Goal: Obtain resource: Download file/media

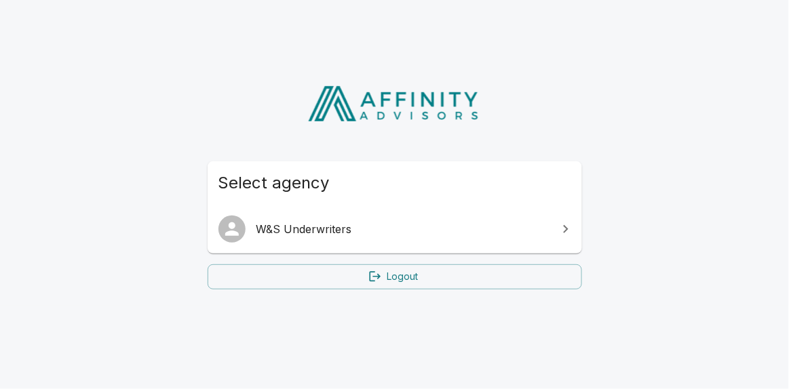
click at [331, 230] on span "W&S Underwriters" at bounding box center [402, 229] width 293 height 16
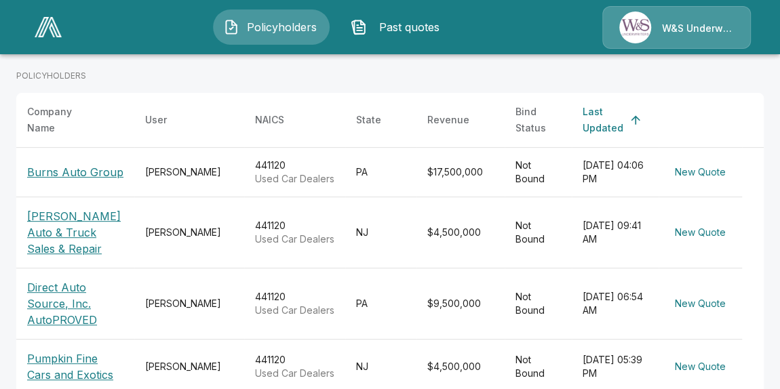
scroll to position [299, 0]
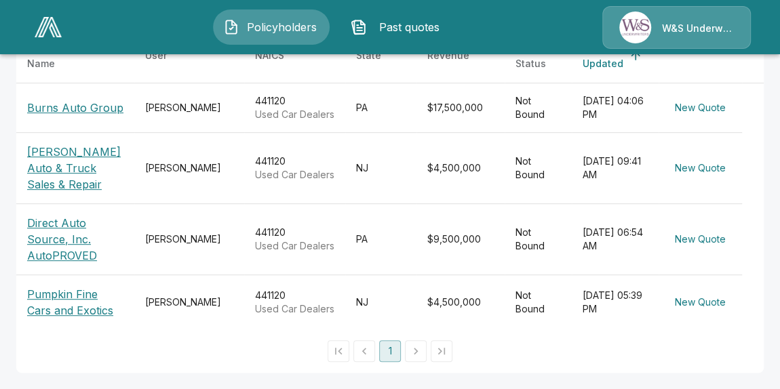
click at [76, 286] on p "Pumpkin Fine Cars and Exotics" at bounding box center [75, 302] width 96 height 33
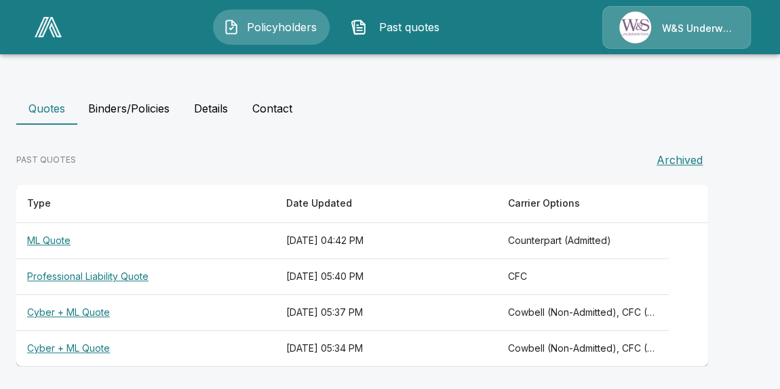
scroll to position [315, 0]
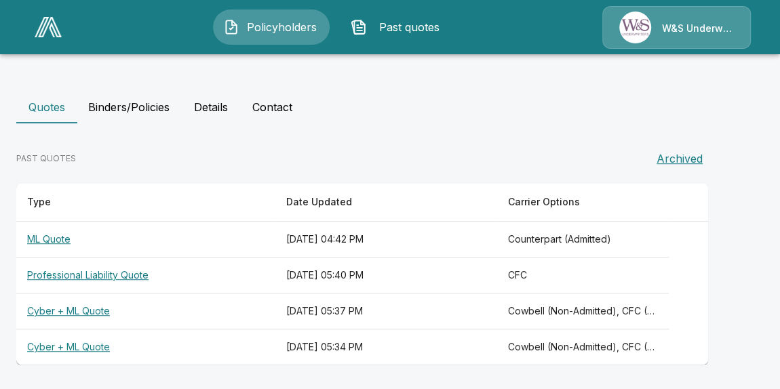
click at [77, 309] on th "Cyber + ML Quote" at bounding box center [145, 312] width 259 height 36
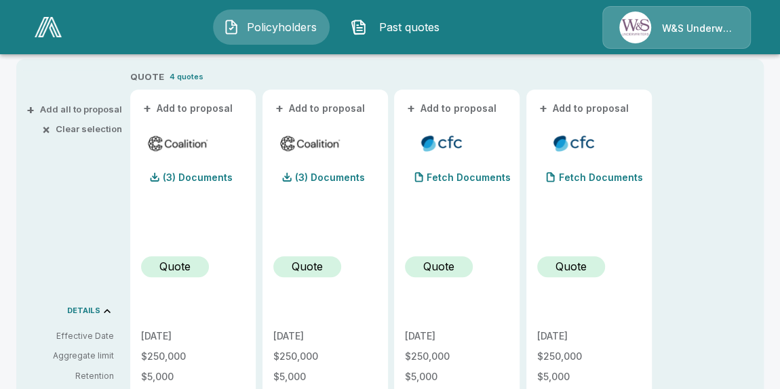
scroll to position [246, 0]
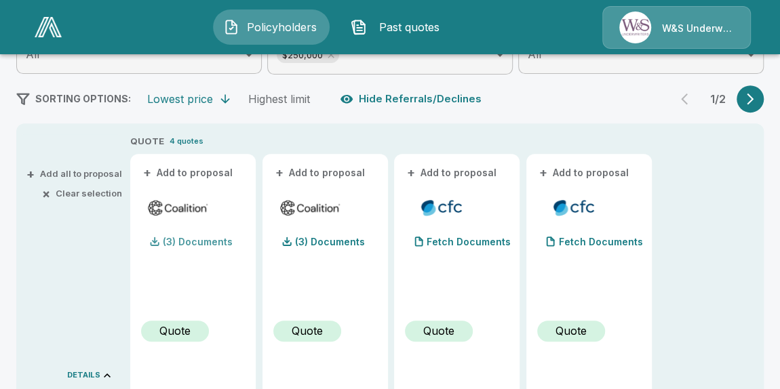
click at [185, 240] on p "(3) Documents" at bounding box center [198, 241] width 70 height 9
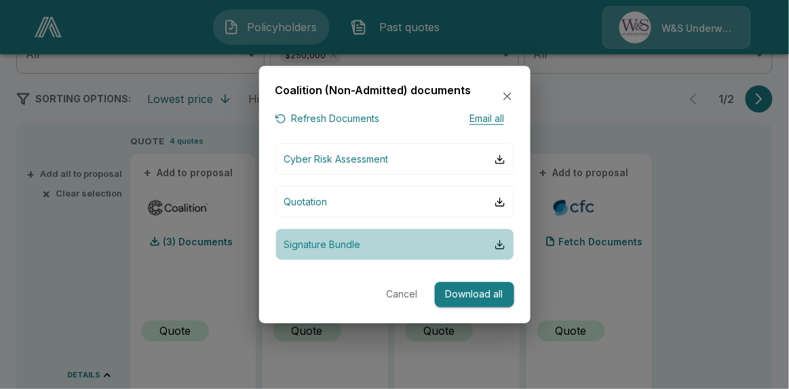
click at [316, 242] on p "Signature Bundle" at bounding box center [322, 244] width 77 height 14
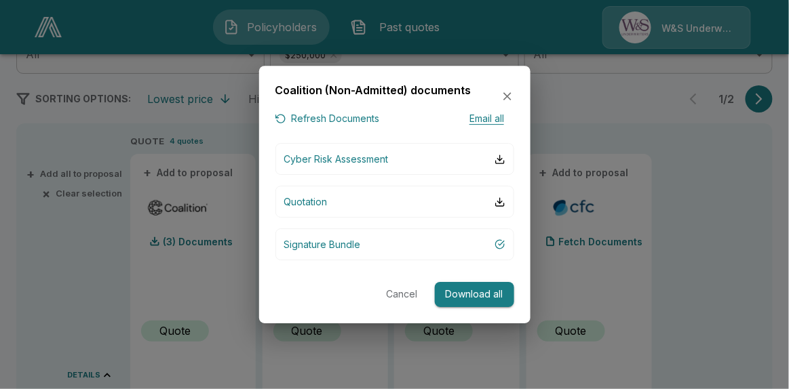
click at [396, 292] on button "Cancel" at bounding box center [401, 294] width 43 height 25
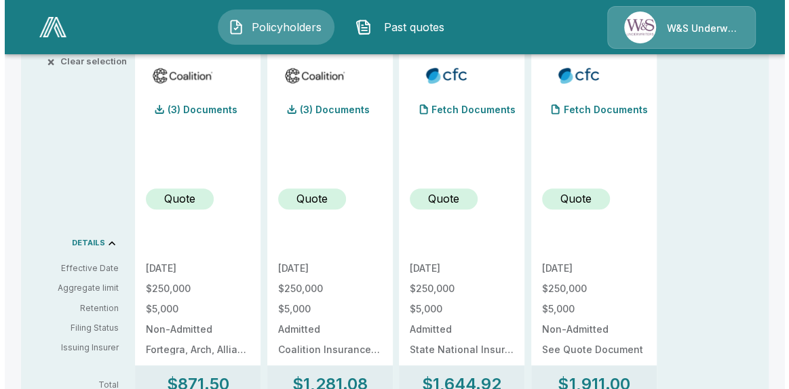
scroll to position [132, 0]
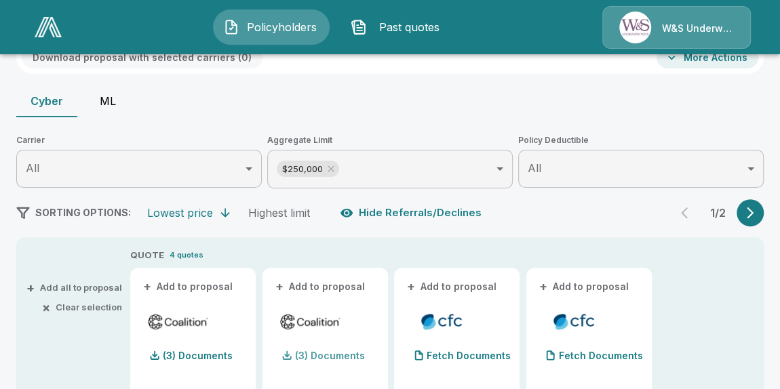
click at [336, 357] on p "(3) Documents" at bounding box center [330, 355] width 70 height 9
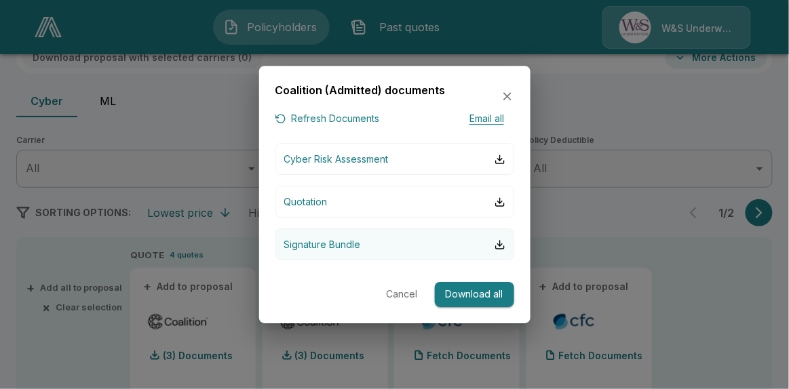
click at [334, 244] on p "Signature Bundle" at bounding box center [322, 244] width 77 height 14
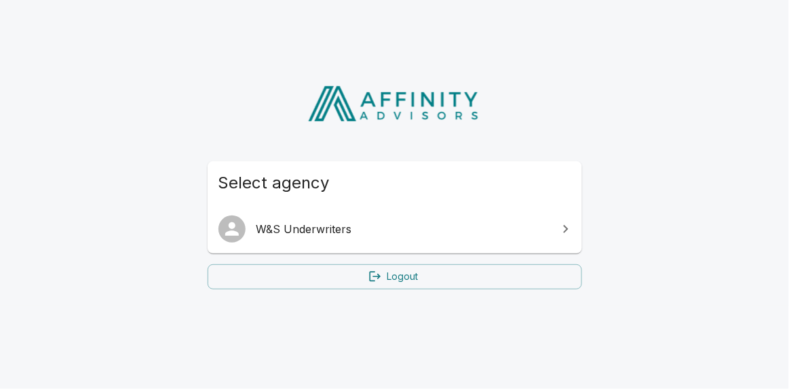
click at [296, 230] on span "W&S Underwriters" at bounding box center [402, 229] width 293 height 16
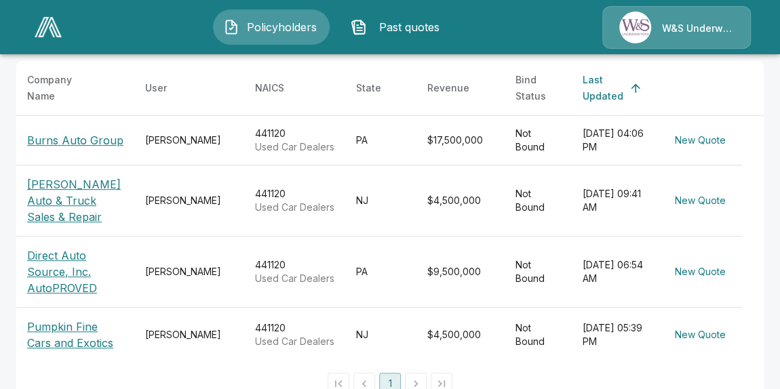
scroll to position [246, 0]
click at [56, 285] on p "Direct Auto Source, Inc. AutoPROVED" at bounding box center [75, 271] width 96 height 49
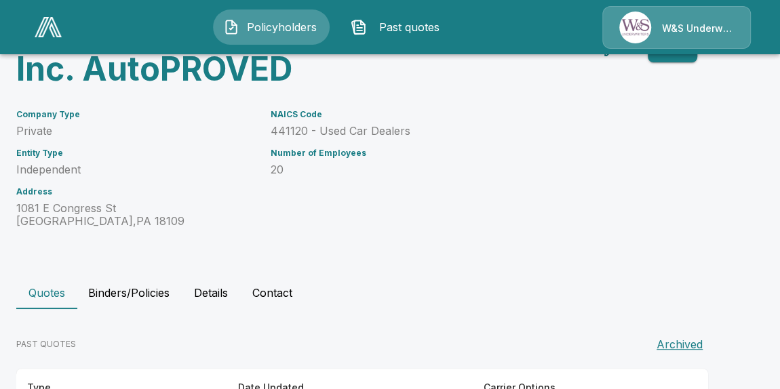
scroll to position [243, 0]
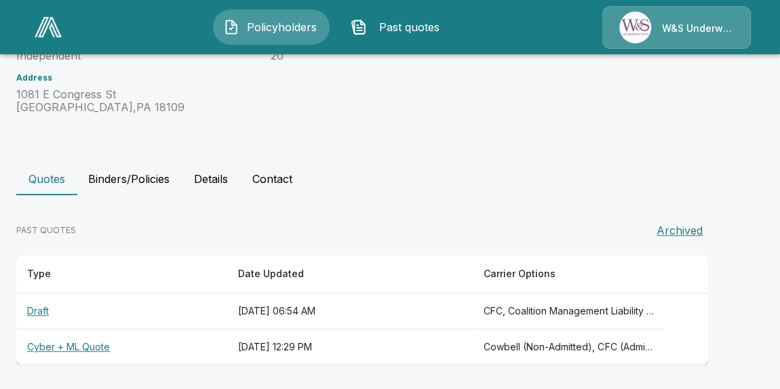
click at [80, 342] on th "Cyber + ML Quote" at bounding box center [121, 348] width 210 height 36
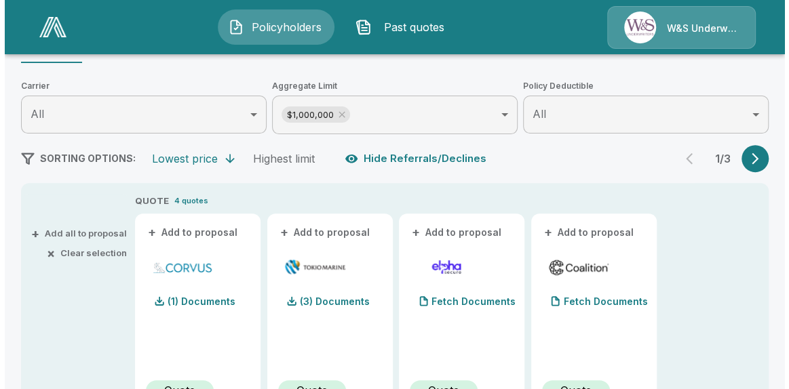
scroll to position [246, 0]
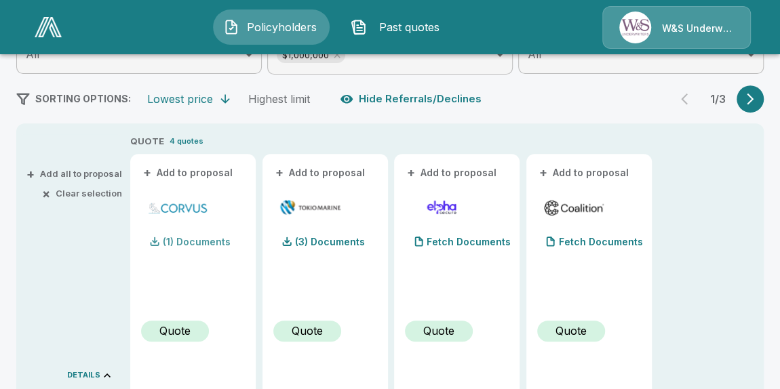
click at [195, 245] on p "(1) Documents" at bounding box center [197, 241] width 68 height 9
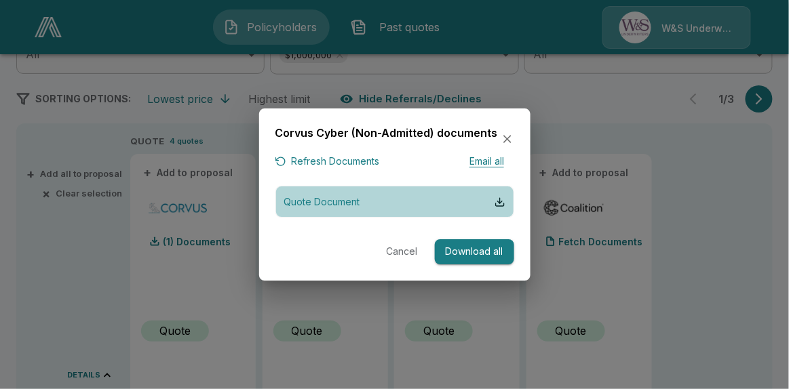
click at [340, 200] on p "Quote Document" at bounding box center [322, 202] width 76 height 14
